Goal: Browse casually: Explore the website without a specific task or goal

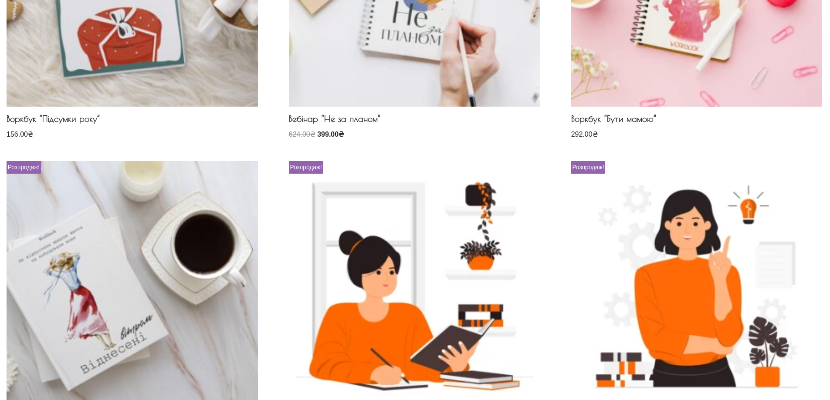
scroll to position [827, 0]
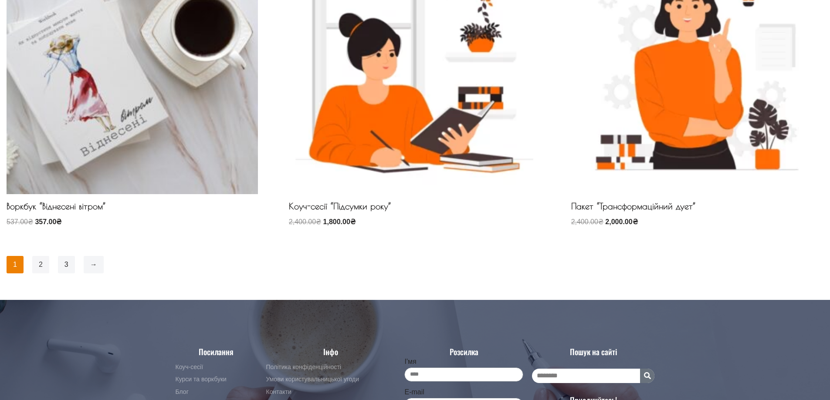
click at [43, 263] on link "2" at bounding box center [40, 264] width 17 height 17
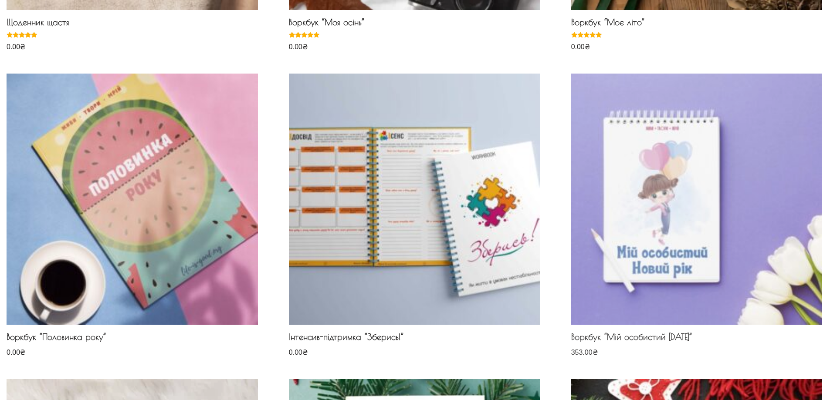
scroll to position [435, 0]
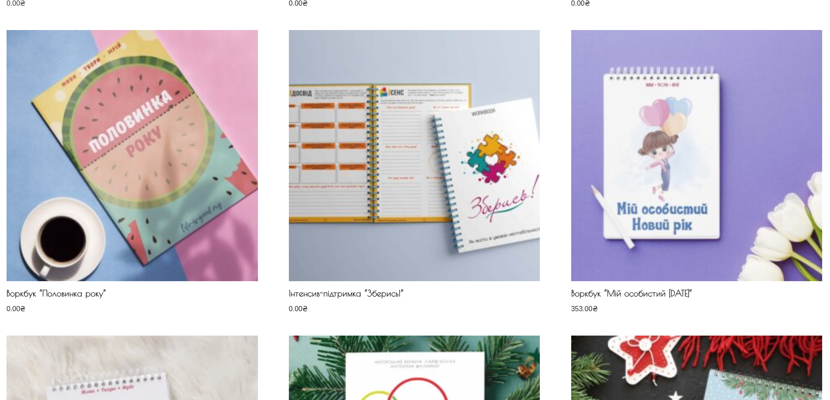
drag, startPoint x: 401, startPoint y: 146, endPoint x: 201, endPoint y: 7, distance: 243.8
